Goal: Task Accomplishment & Management: Manage account settings

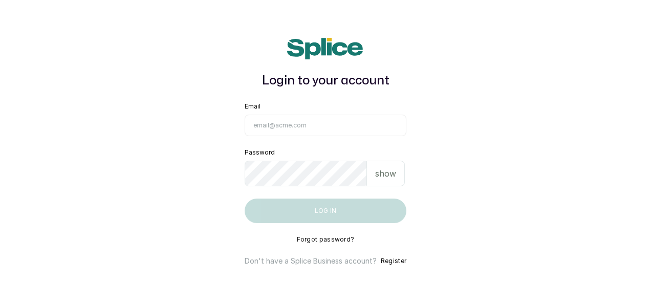
type input "maryamolawoyin21@gmail.com"
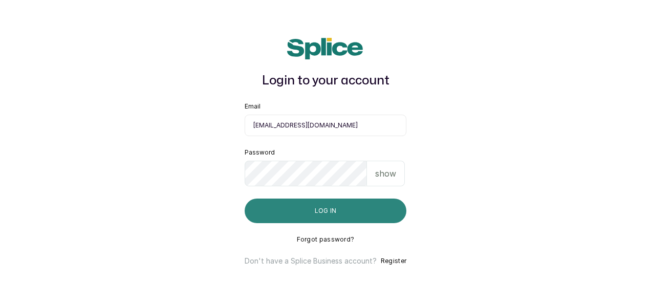
click at [330, 218] on button "Log in" at bounding box center [326, 211] width 162 height 25
